Goal: Task Accomplishment & Management: Use online tool/utility

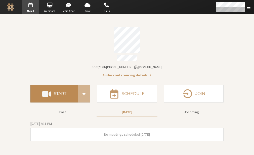
click at [50, 91] on span at bounding box center [46, 93] width 9 height 9
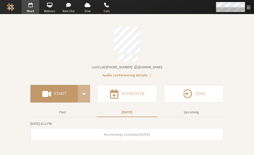
click at [252, 7] on div "Open menu" at bounding box center [233, 7] width 43 height 14
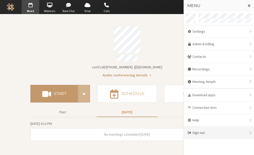
click at [199, 133] on div "Sign out" at bounding box center [219, 133] width 70 height 12
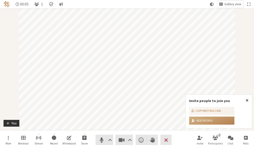
click at [247, 99] on span "Close popover" at bounding box center [247, 100] width 3 height 4
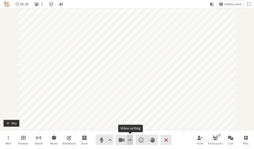
click at [129, 138] on span "Video setting" at bounding box center [130, 140] width 4 height 7
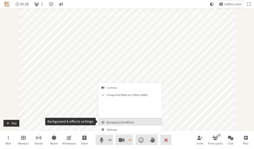
click at [131, 121] on span "Background & effects" at bounding box center [133, 122] width 53 height 3
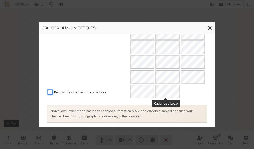
scroll to position [135, 0]
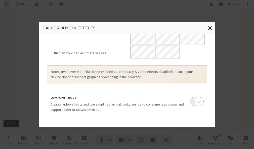
click at [210, 29] on span "Close modal" at bounding box center [210, 28] width 4 height 6
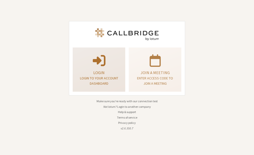
click at [110, 68] on div "Login Login to your account dashboard" at bounding box center [99, 70] width 47 height 41
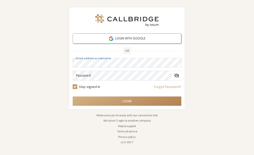
click at [129, 119] on button "Login to another company" at bounding box center [134, 121] width 34 height 5
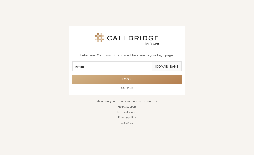
type input "iotum"
click at [72, 75] on button "Login" at bounding box center [126, 79] width 109 height 9
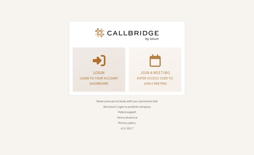
click at [110, 68] on div "Login Login to your account dashboard" at bounding box center [99, 70] width 47 height 41
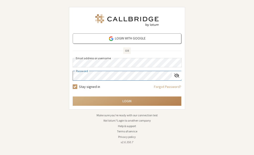
click at [73, 97] on button "Login" at bounding box center [127, 101] width 109 height 9
